Goal: Task Accomplishment & Management: Manage account settings

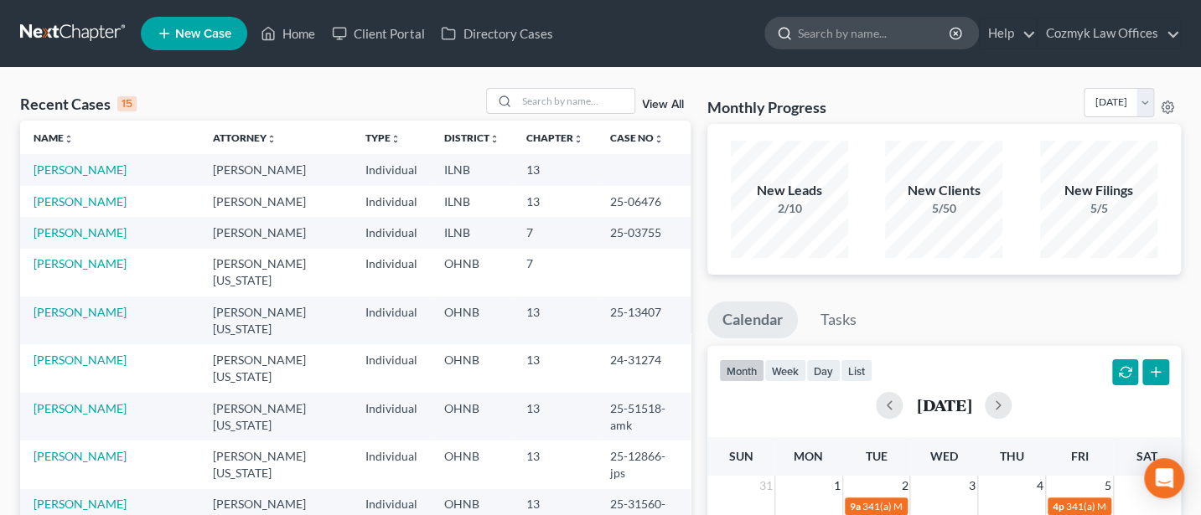
click at [857, 32] on input "search" at bounding box center [874, 33] width 153 height 31
type input "[PERSON_NAME]"
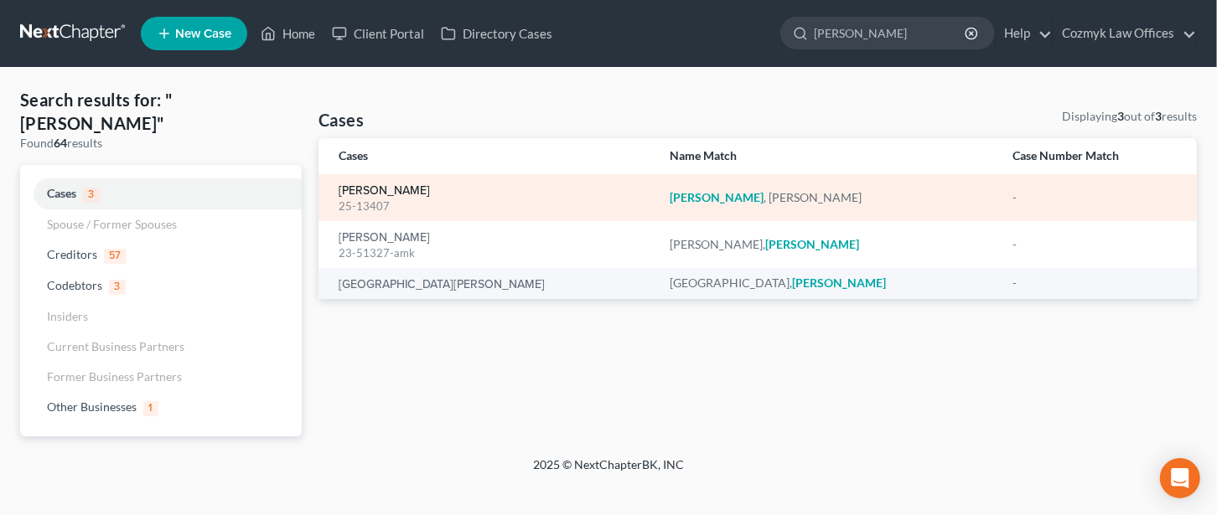
click at [363, 185] on link "[PERSON_NAME]" at bounding box center [384, 191] width 91 height 12
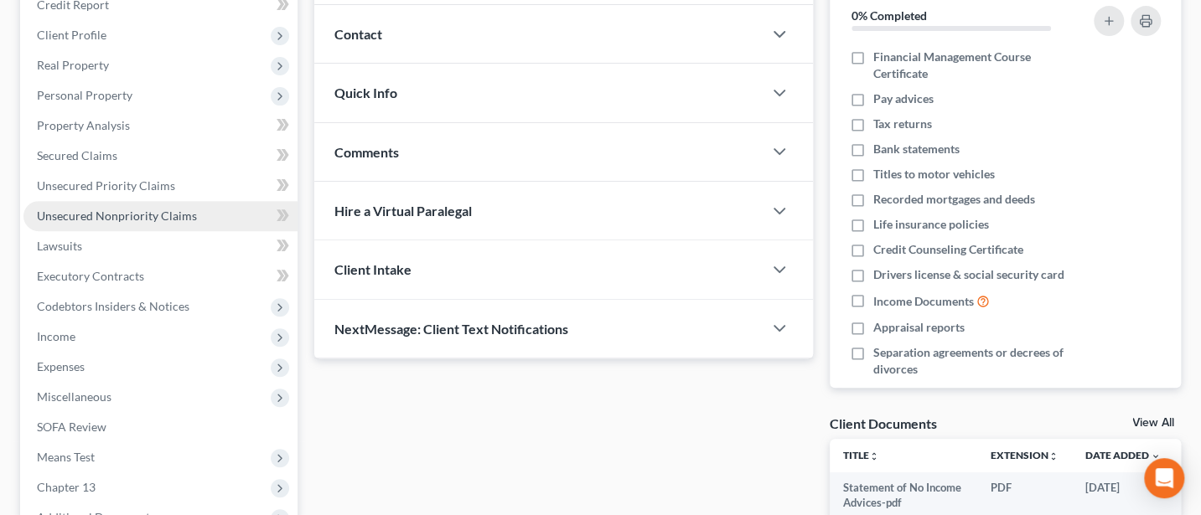
scroll to position [223, 0]
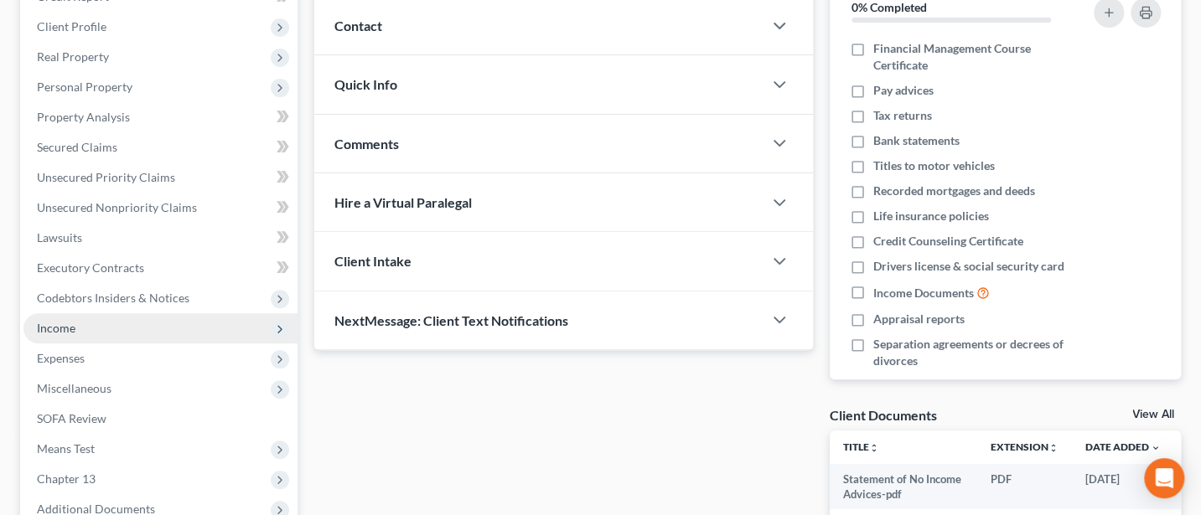
click at [51, 325] on span "Income" at bounding box center [56, 328] width 39 height 14
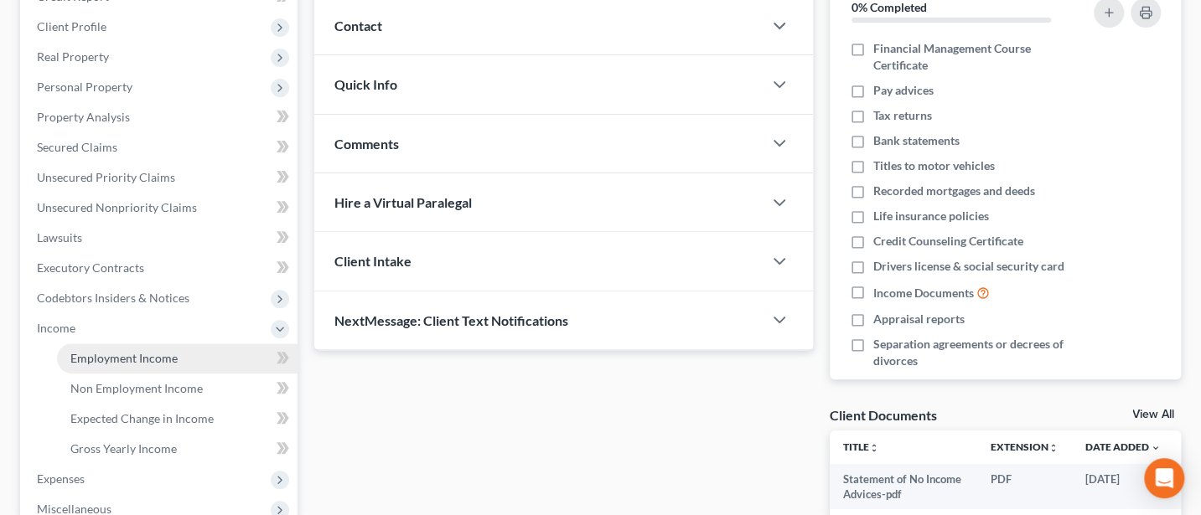
click at [127, 361] on span "Employment Income" at bounding box center [123, 358] width 107 height 14
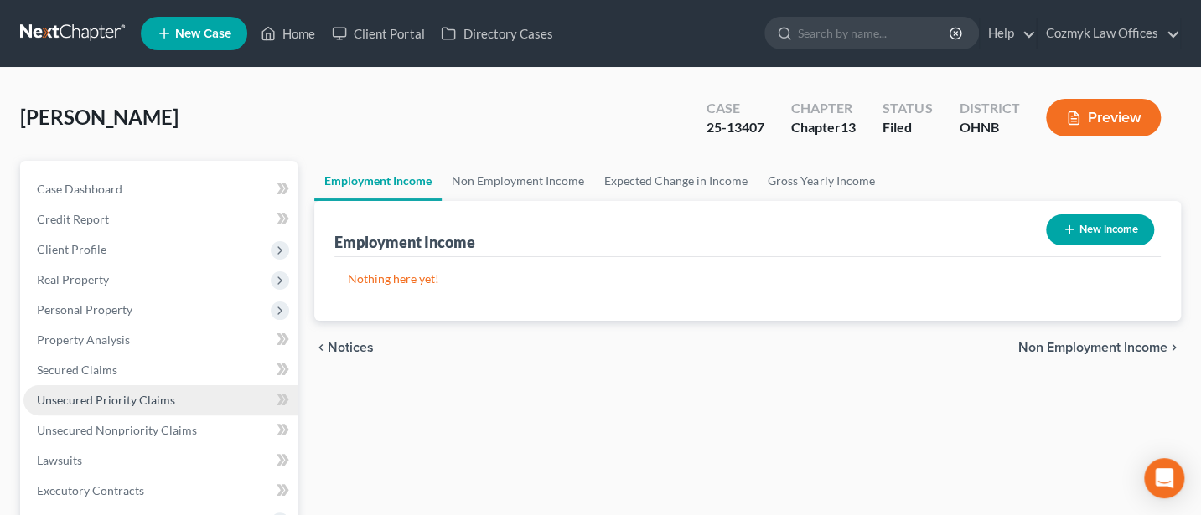
scroll to position [223, 0]
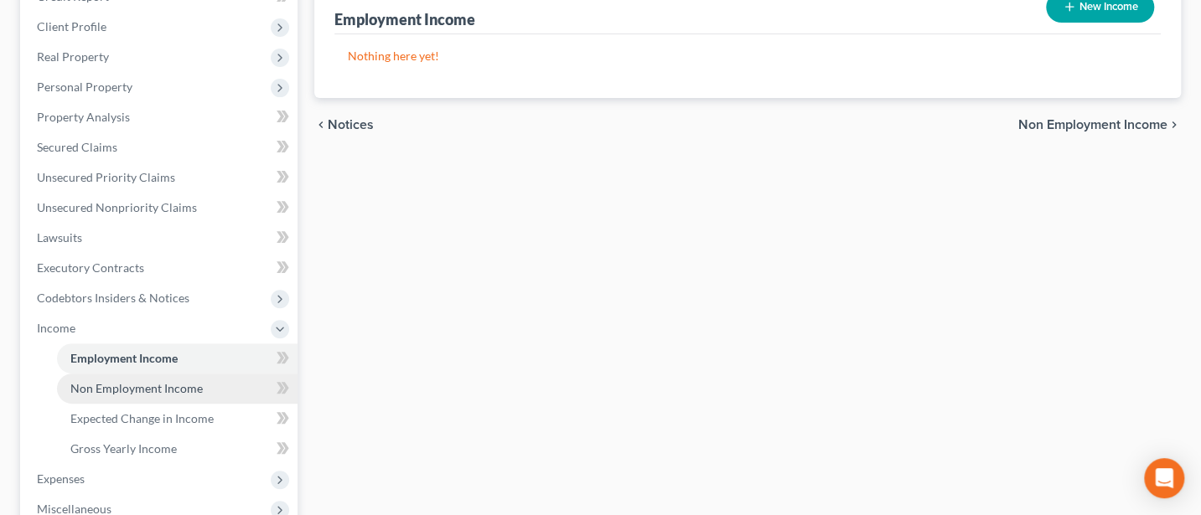
click at [122, 381] on span "Non Employment Income" at bounding box center [136, 388] width 132 height 14
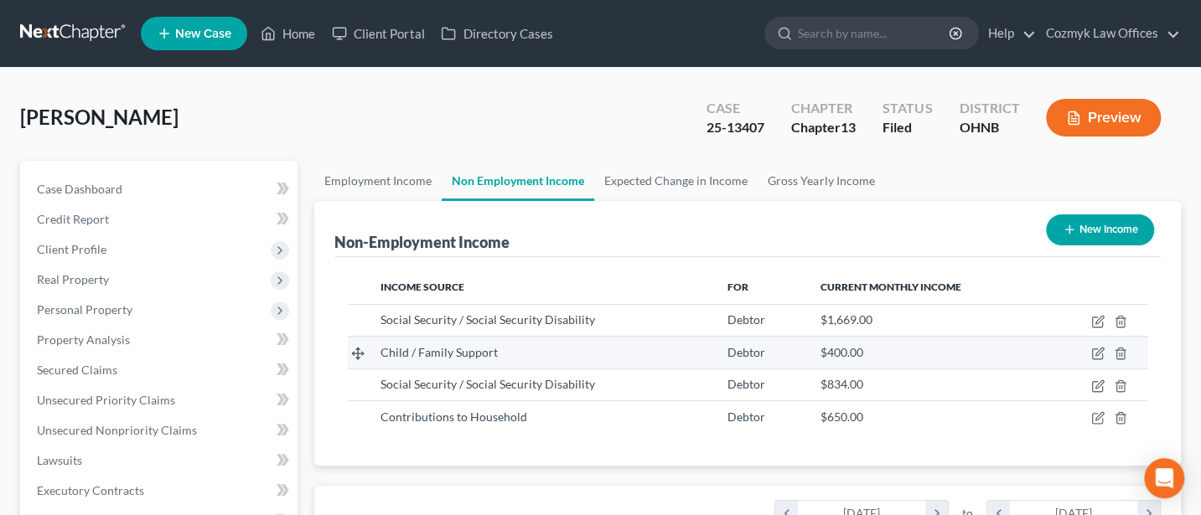
scroll to position [298, 485]
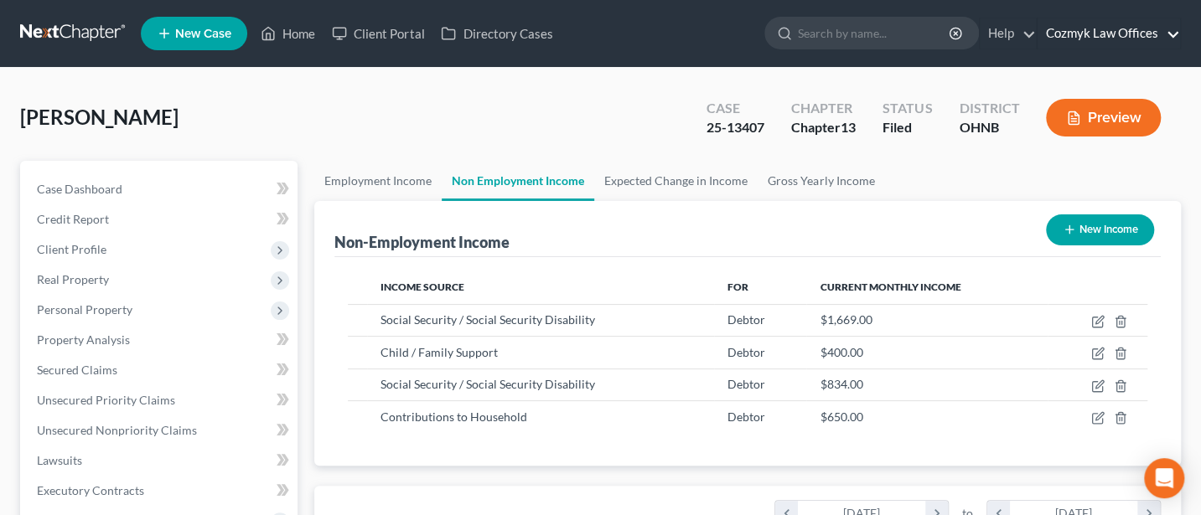
click at [1101, 40] on link "Cozmyk Law Offices" at bounding box center [1109, 33] width 142 height 30
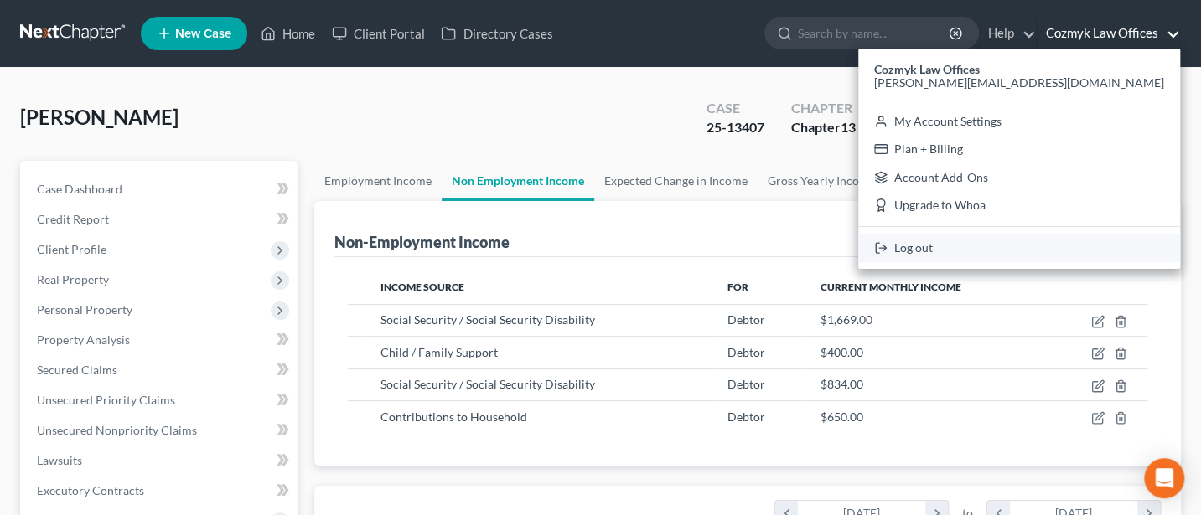
click at [1093, 247] on link "Log out" at bounding box center [1019, 248] width 322 height 28
